Goal: Task Accomplishment & Management: Use online tool/utility

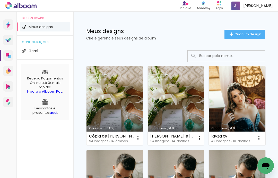
click at [139, 137] on iron-icon at bounding box center [138, 138] width 6 height 6
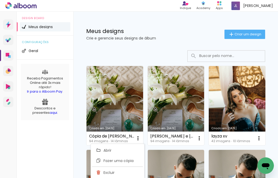
type input "Cópia de Cópia de [PERSON_NAME] e [PERSON_NAME]"
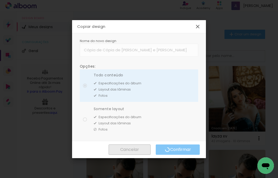
click at [177, 149] on div "Cancelar Confirmar Cancelar Confirmar" at bounding box center [139, 149] width 134 height 17
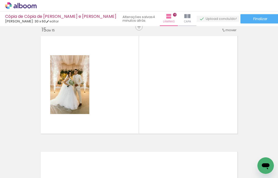
scroll to position [1626, 0]
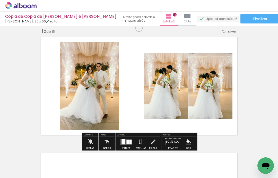
click at [152, 129] on quentale-layouter at bounding box center [139, 86] width 202 height 103
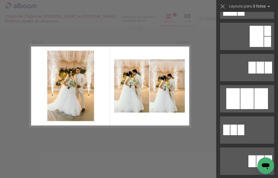
scroll to position [184, 0]
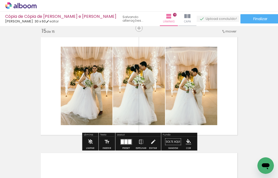
click at [136, 132] on quentale-layouter at bounding box center [139, 86] width 202 height 103
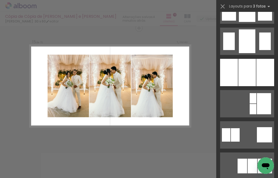
scroll to position [432, 0]
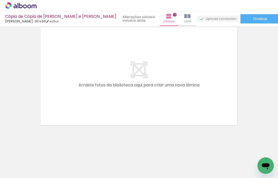
scroll to position [1752, 0]
